Goal: Task Accomplishment & Management: Complete application form

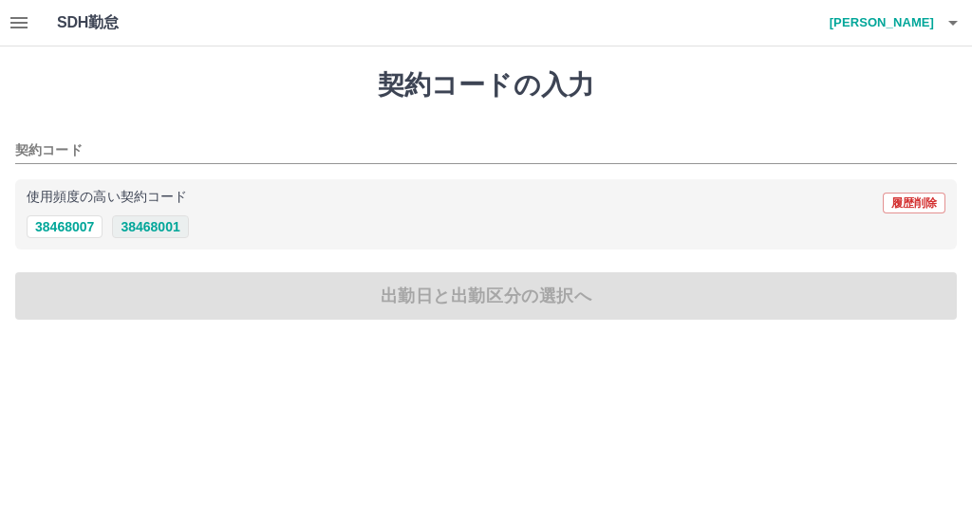
click at [147, 236] on button "38468001" at bounding box center [150, 227] width 76 height 23
type input "********"
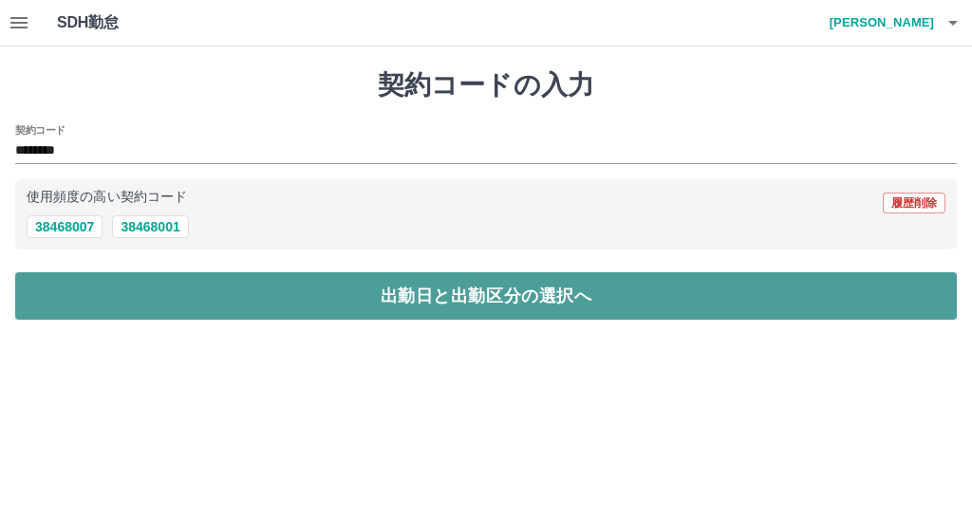
click at [284, 296] on button "出勤日と出勤区分の選択へ" at bounding box center [486, 295] width 942 height 47
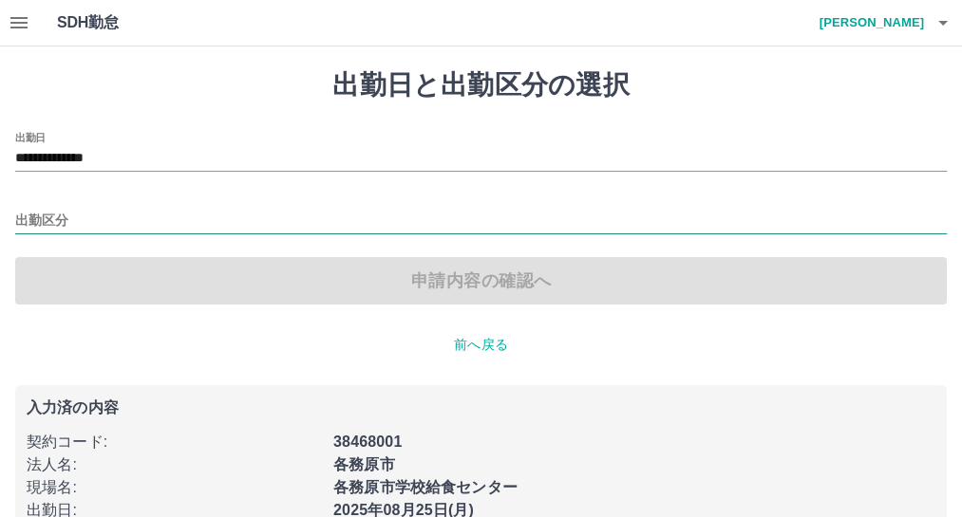
click at [57, 232] on input "出勤区分" at bounding box center [480, 222] width 931 height 24
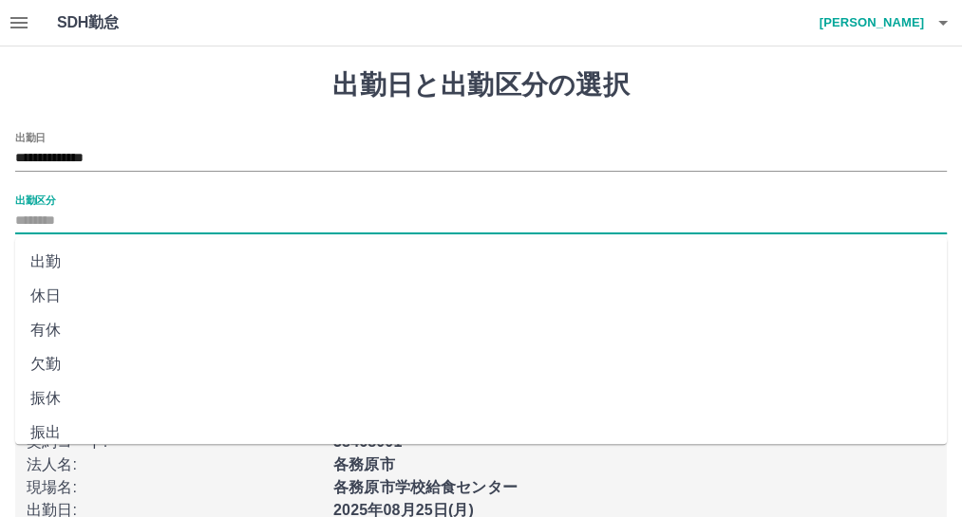
click at [63, 347] on li "有休" at bounding box center [480, 330] width 931 height 34
type input "**"
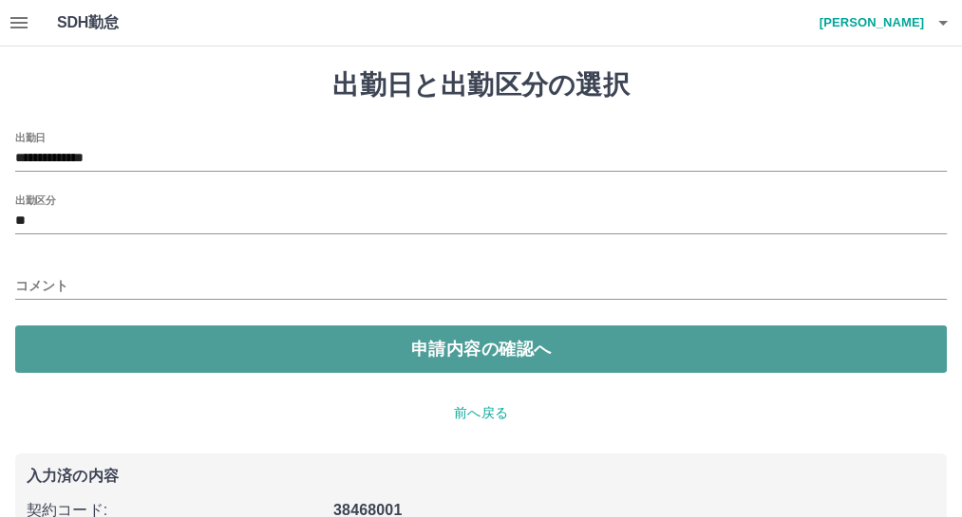
click at [406, 349] on button "申請内容の確認へ" at bounding box center [480, 349] width 931 height 47
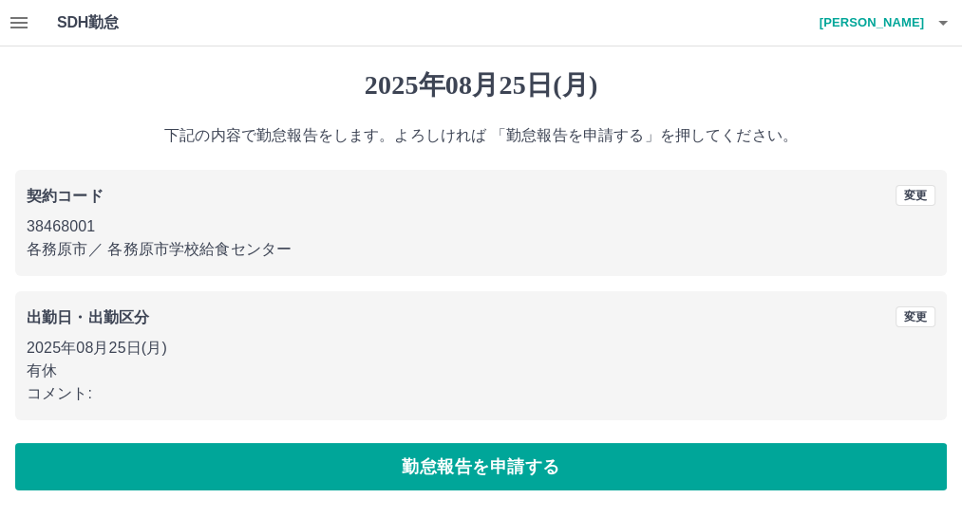
click at [961, 439] on div "[DATE] 下記の内容で勤怠報告をします。よろしければ 「勤怠報告を申請する」を押してください。 契約コード 変更 38468001 各務原市 ／ 各務原市…" at bounding box center [481, 280] width 962 height 467
click at [958, 436] on div "[DATE] 下記の内容で勤怠報告をします。よろしければ 「勤怠報告を申請する」を押してください。 契約コード 変更 38468001 各務原市 ／ 各務原市…" at bounding box center [481, 280] width 962 height 467
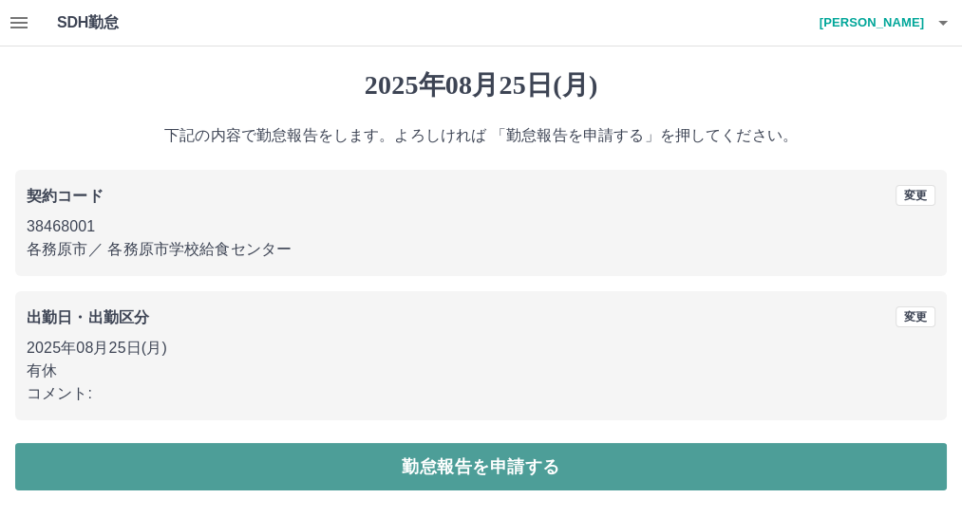
click at [425, 464] on button "勤怠報告を申請する" at bounding box center [480, 466] width 931 height 47
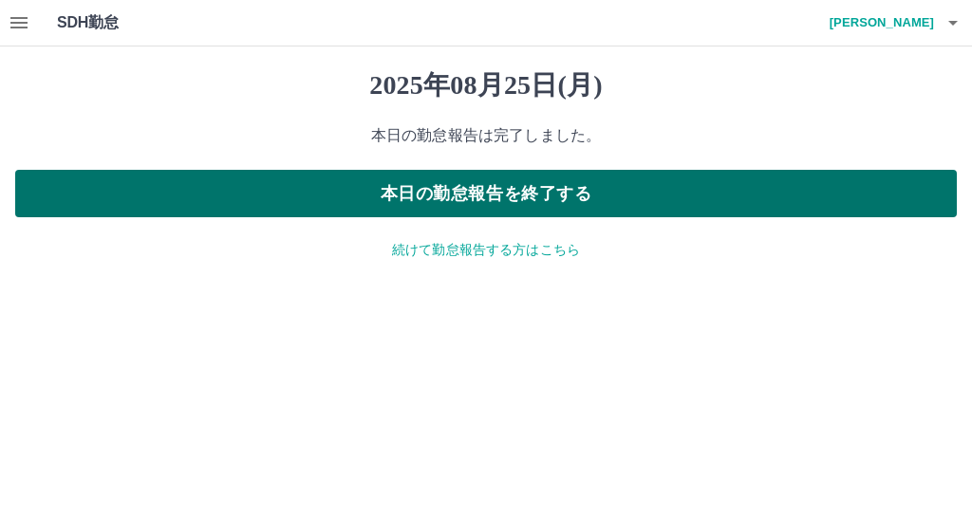
click at [452, 197] on button "本日の勤怠報告を終了する" at bounding box center [486, 193] width 942 height 47
